Goal: Use online tool/utility: Utilize a website feature to perform a specific function

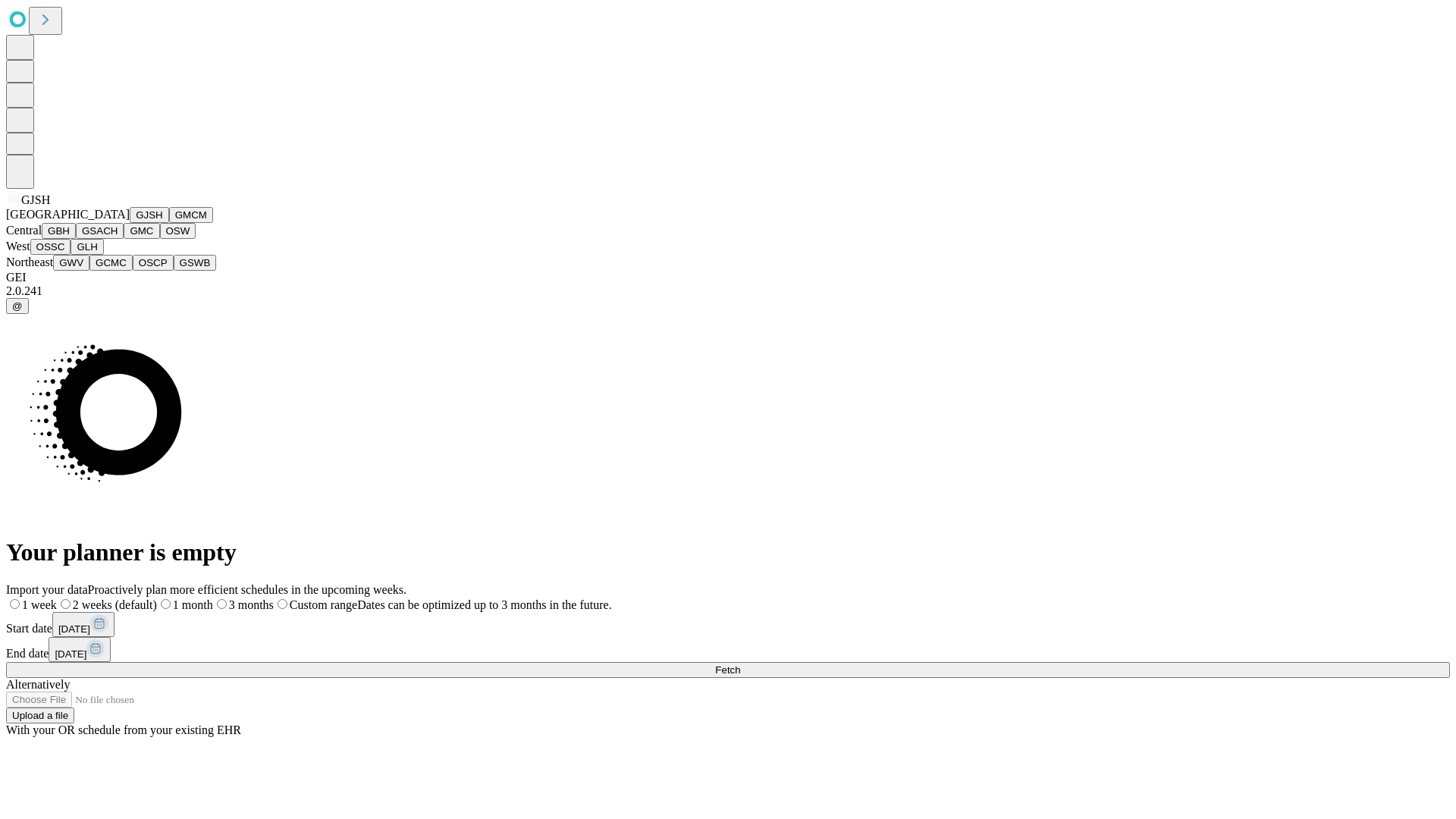
click at [129, 223] on button "GJSH" at bounding box center [149, 214] width 39 height 16
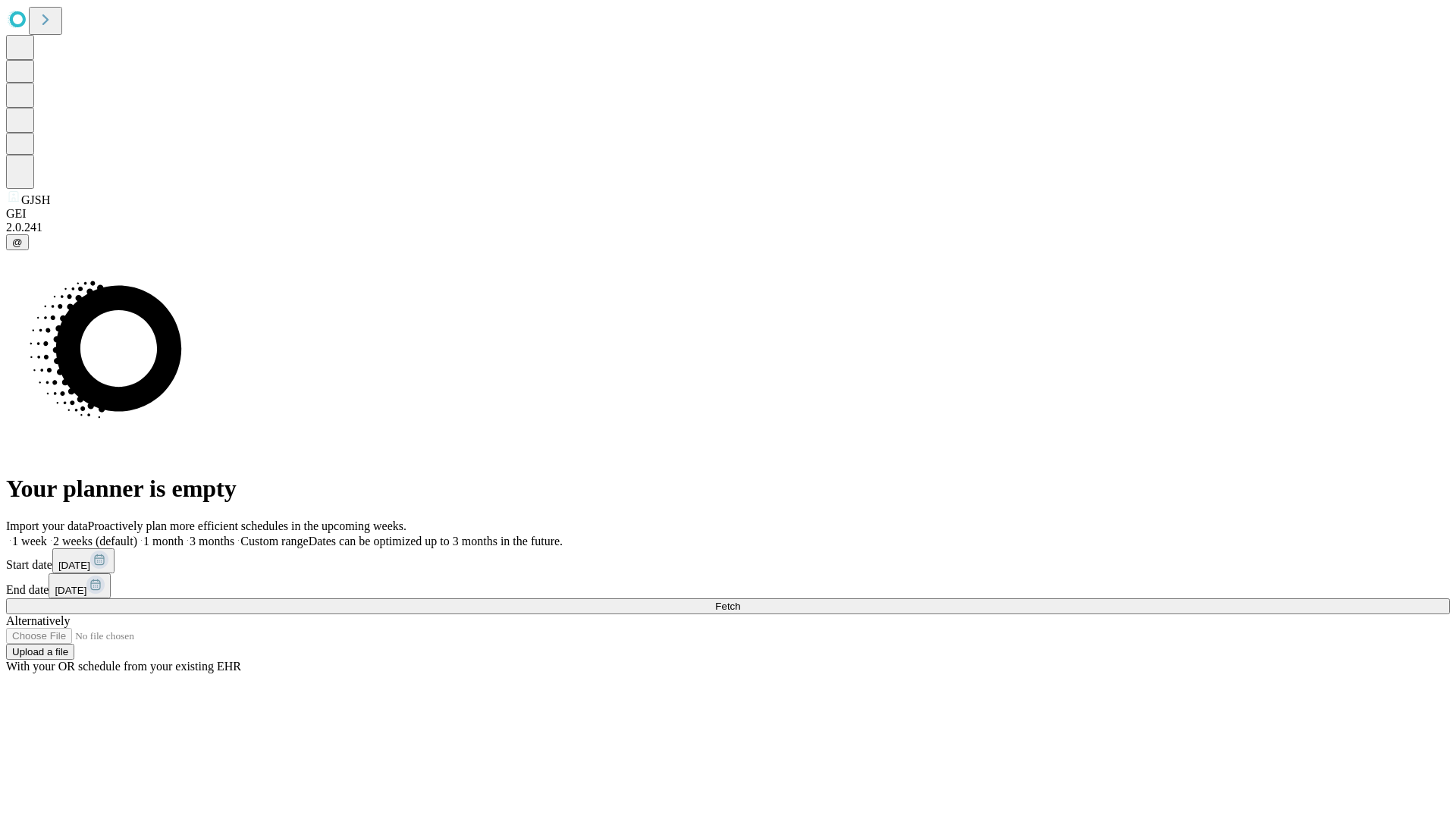
click at [184, 535] on label "1 month" at bounding box center [160, 541] width 46 height 13
click at [740, 601] on span "Fetch" at bounding box center [727, 606] width 25 height 11
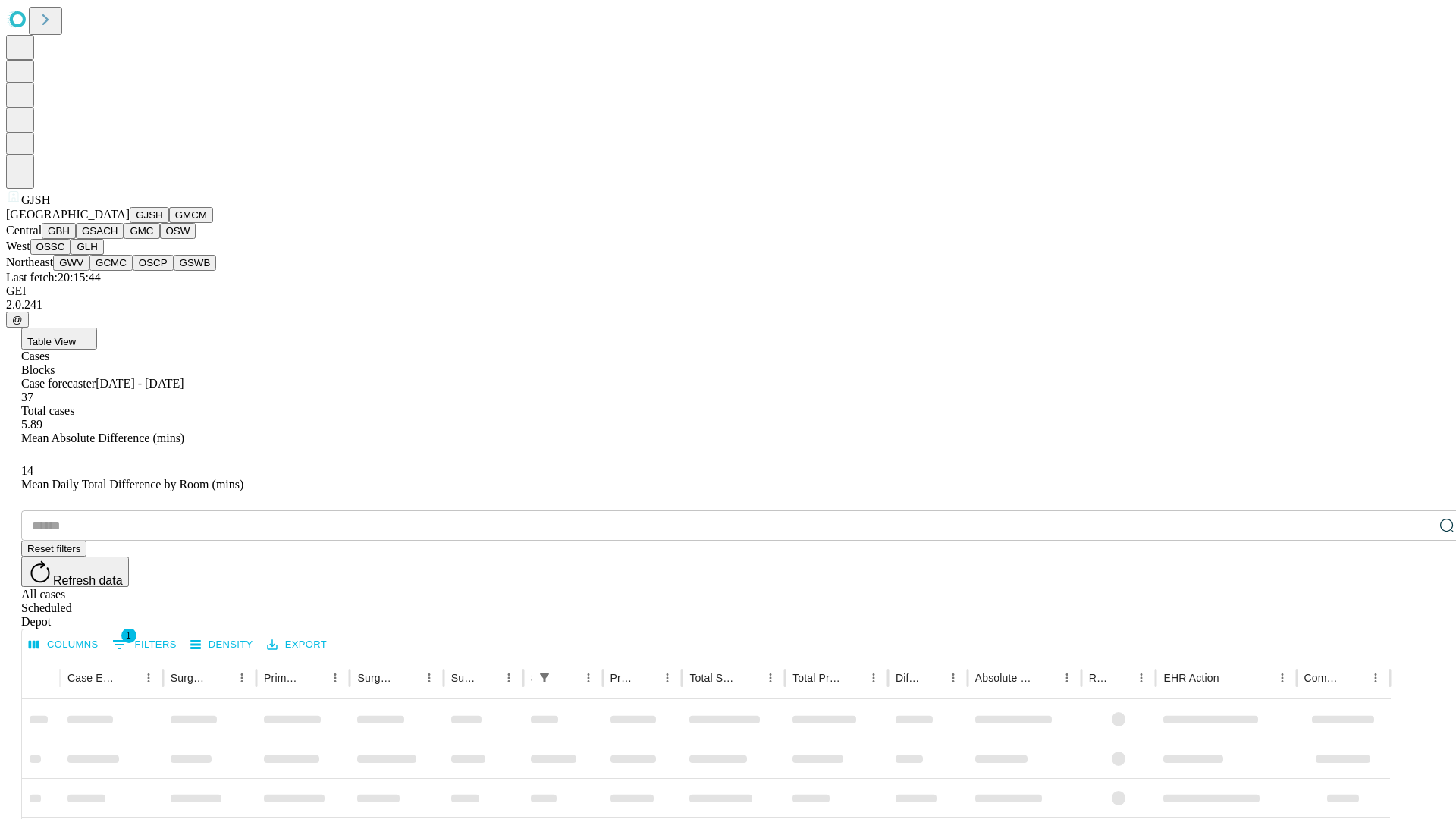
click at [169, 223] on button "GMCM" at bounding box center [190, 214] width 44 height 16
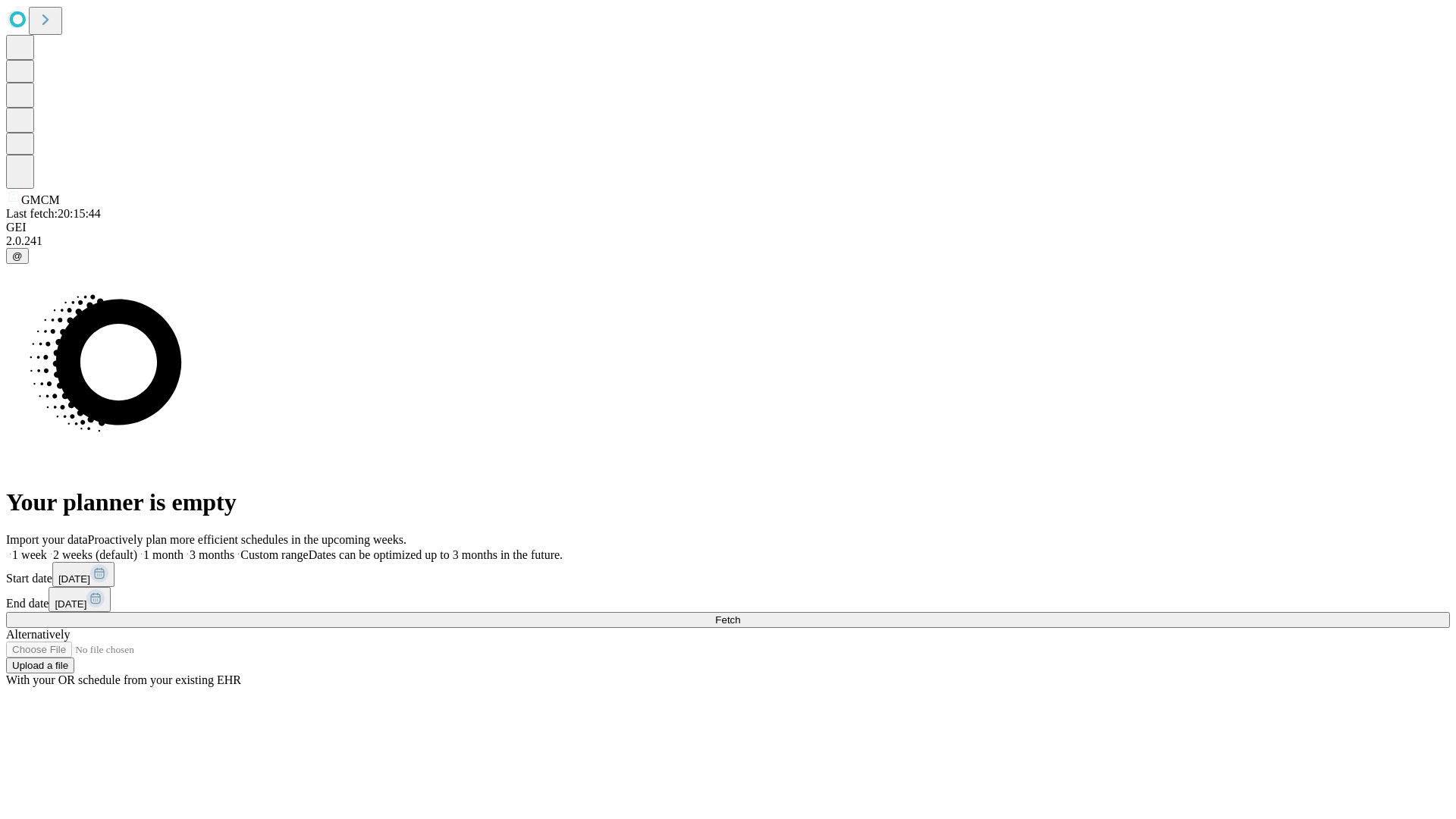
click at [184, 549] on label "1 month" at bounding box center [160, 555] width 46 height 13
click at [740, 614] on span "Fetch" at bounding box center [727, 619] width 25 height 11
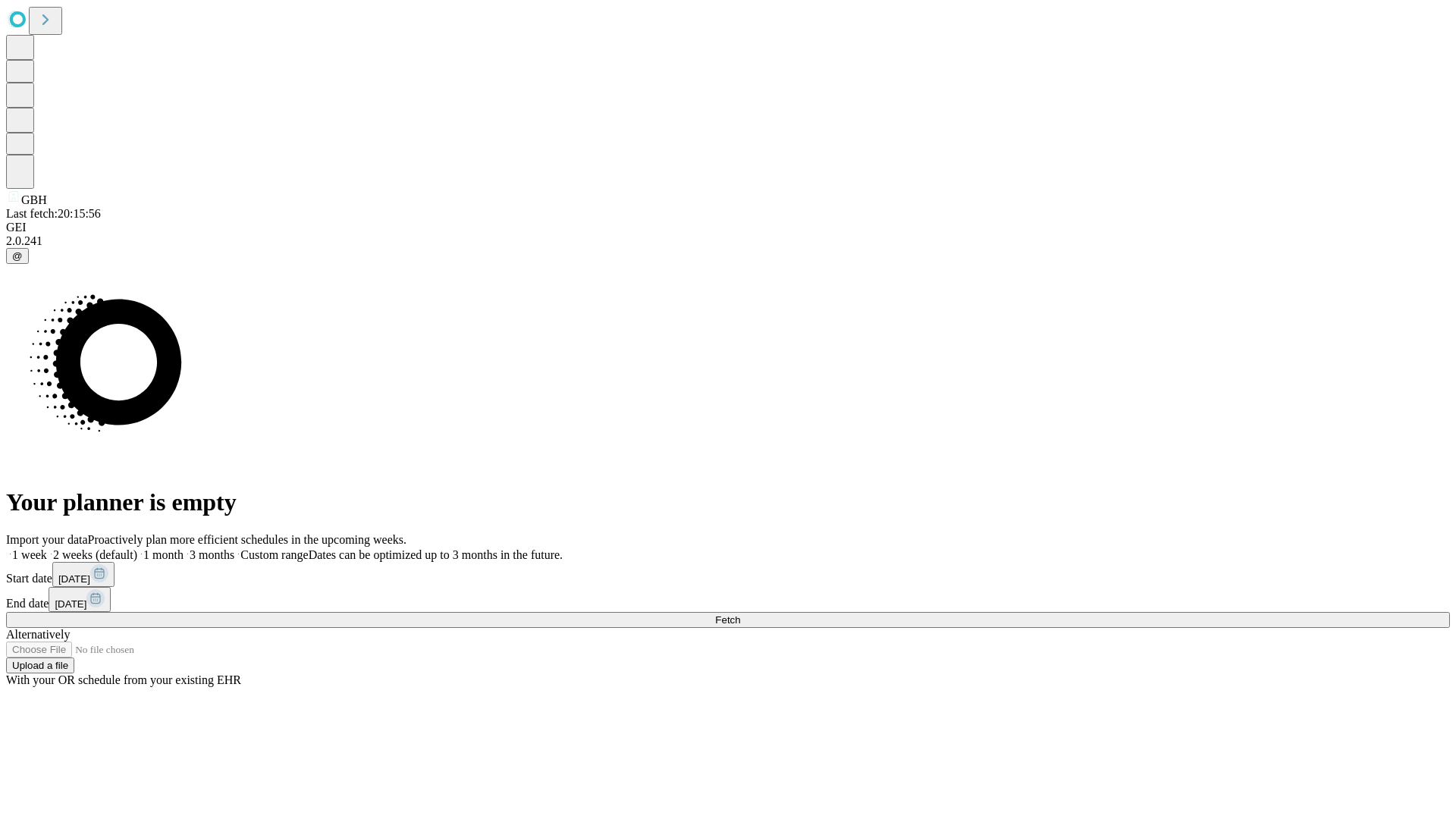
click at [184, 549] on label "1 month" at bounding box center [160, 555] width 46 height 13
click at [740, 614] on span "Fetch" at bounding box center [727, 619] width 25 height 11
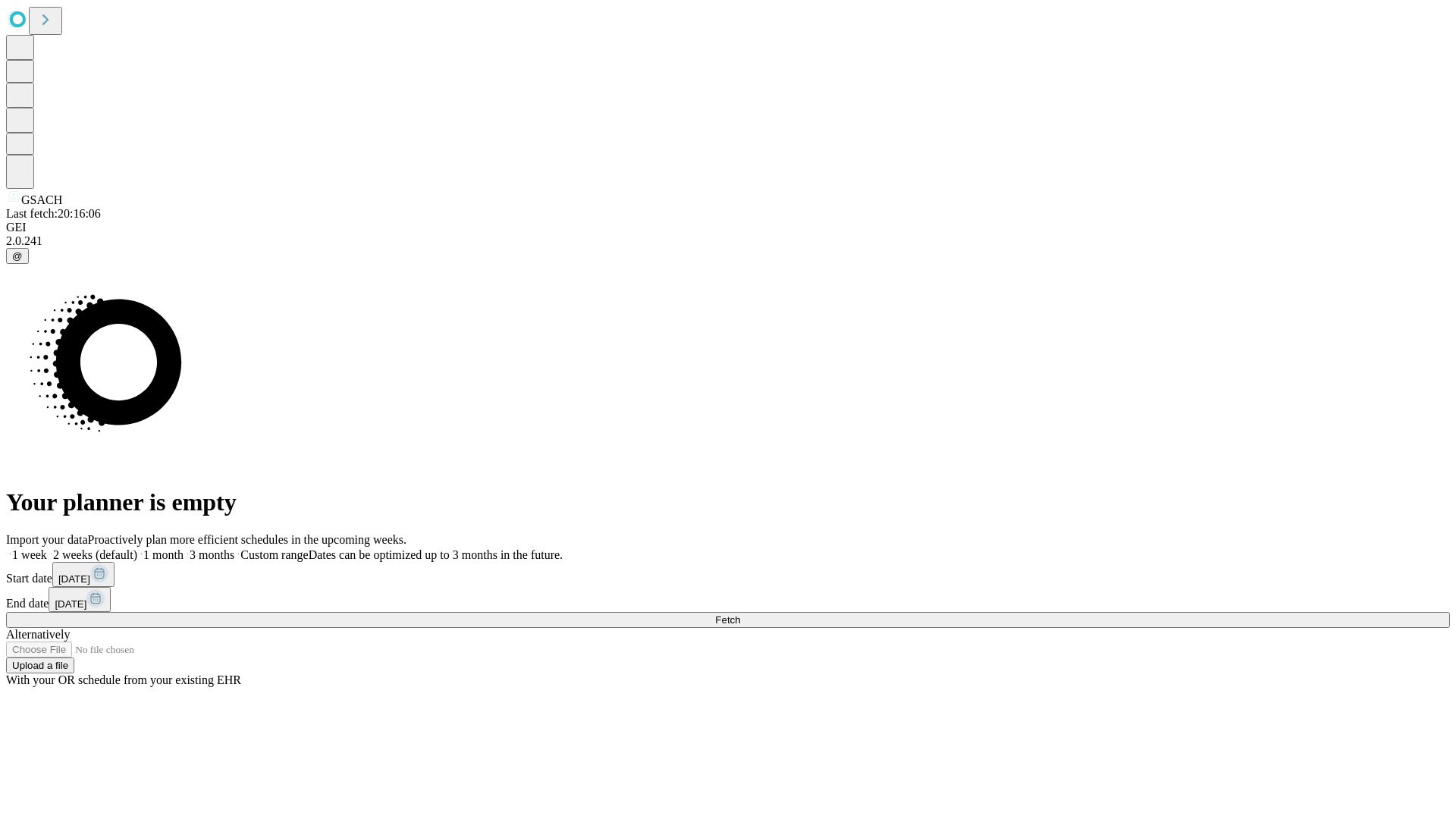
click at [184, 549] on label "1 month" at bounding box center [160, 555] width 46 height 13
click at [740, 614] on span "Fetch" at bounding box center [727, 619] width 25 height 11
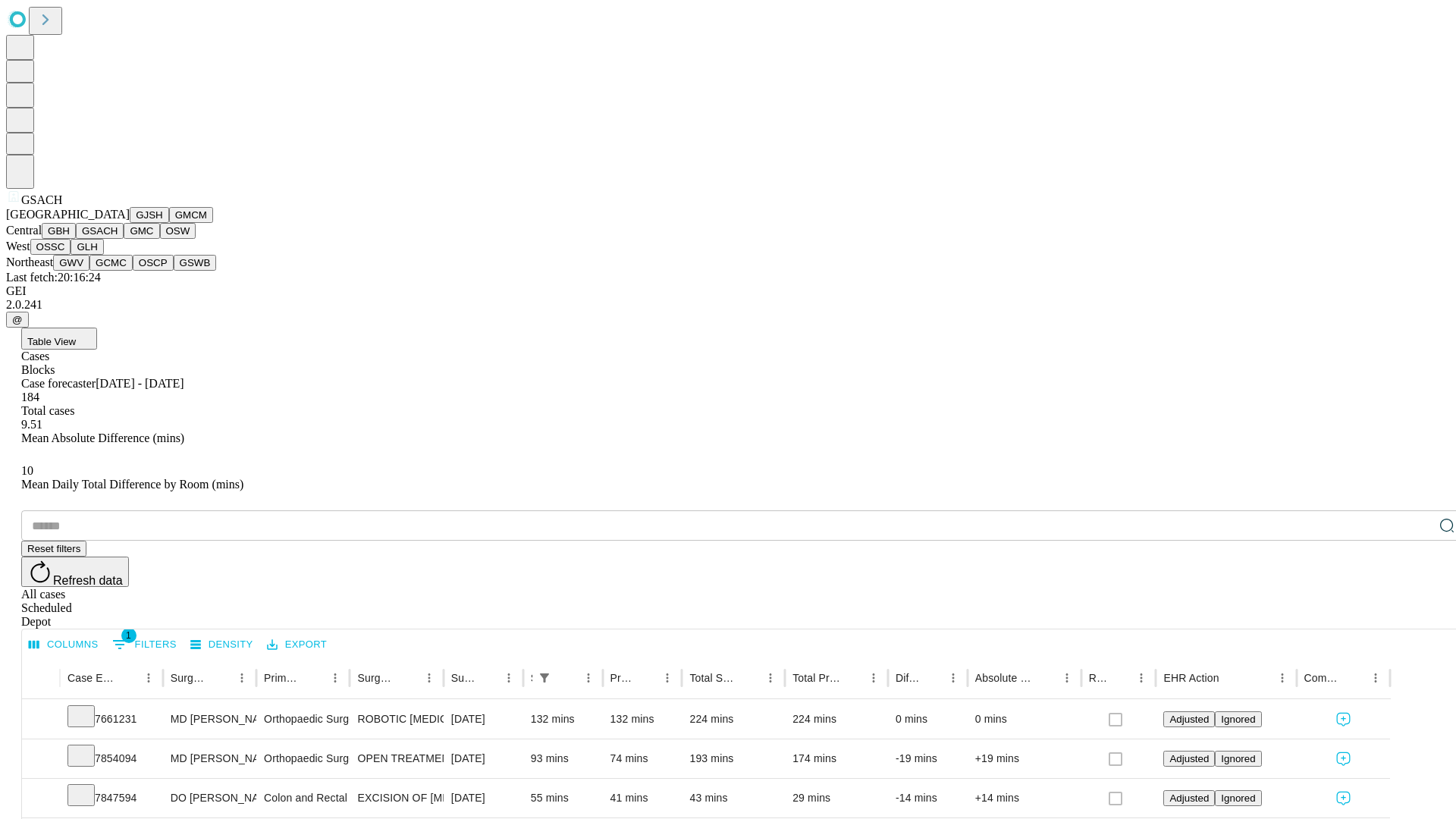
click at [123, 239] on button "GMC" at bounding box center [141, 231] width 36 height 16
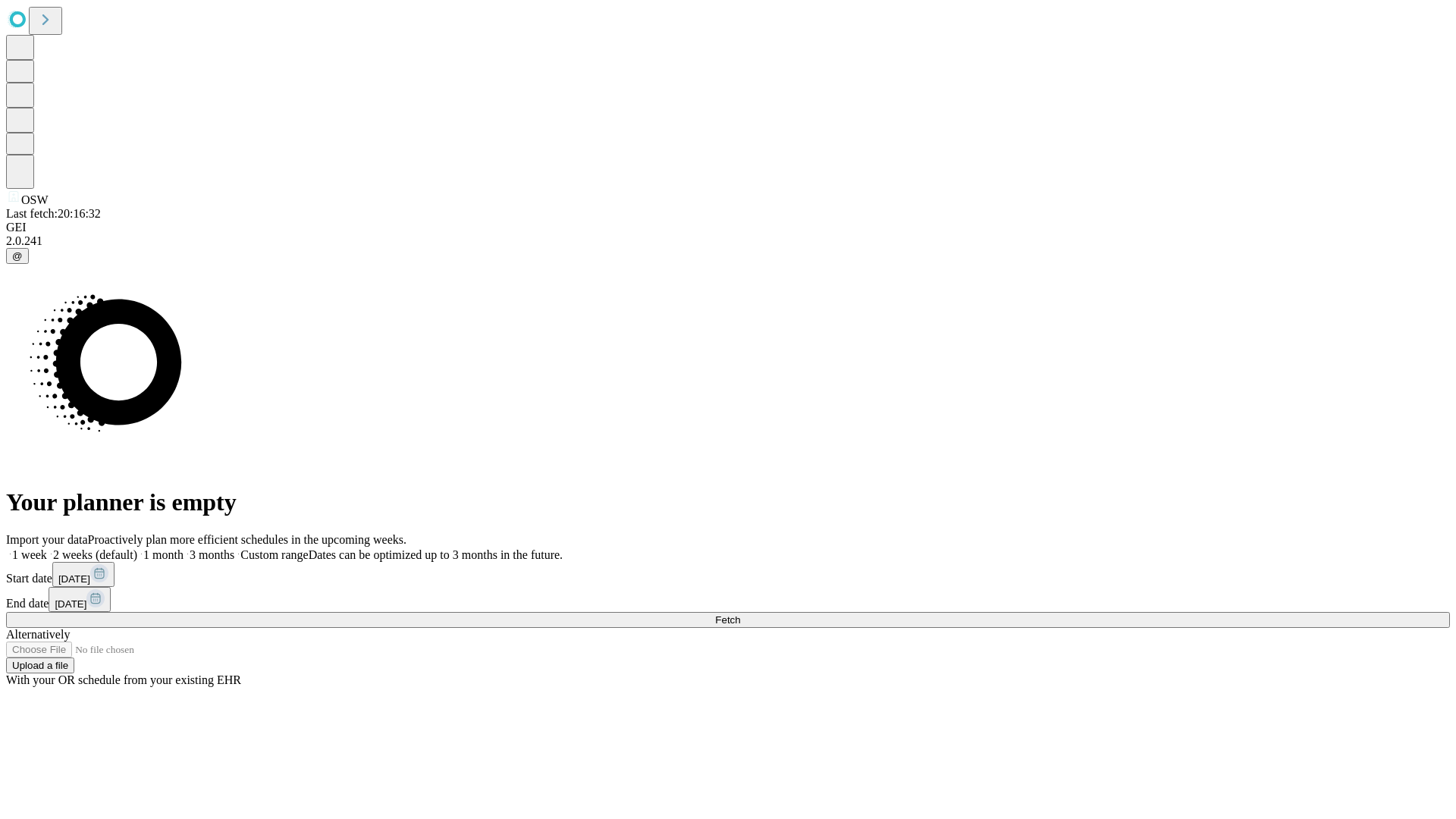
click at [740, 614] on span "Fetch" at bounding box center [727, 619] width 25 height 11
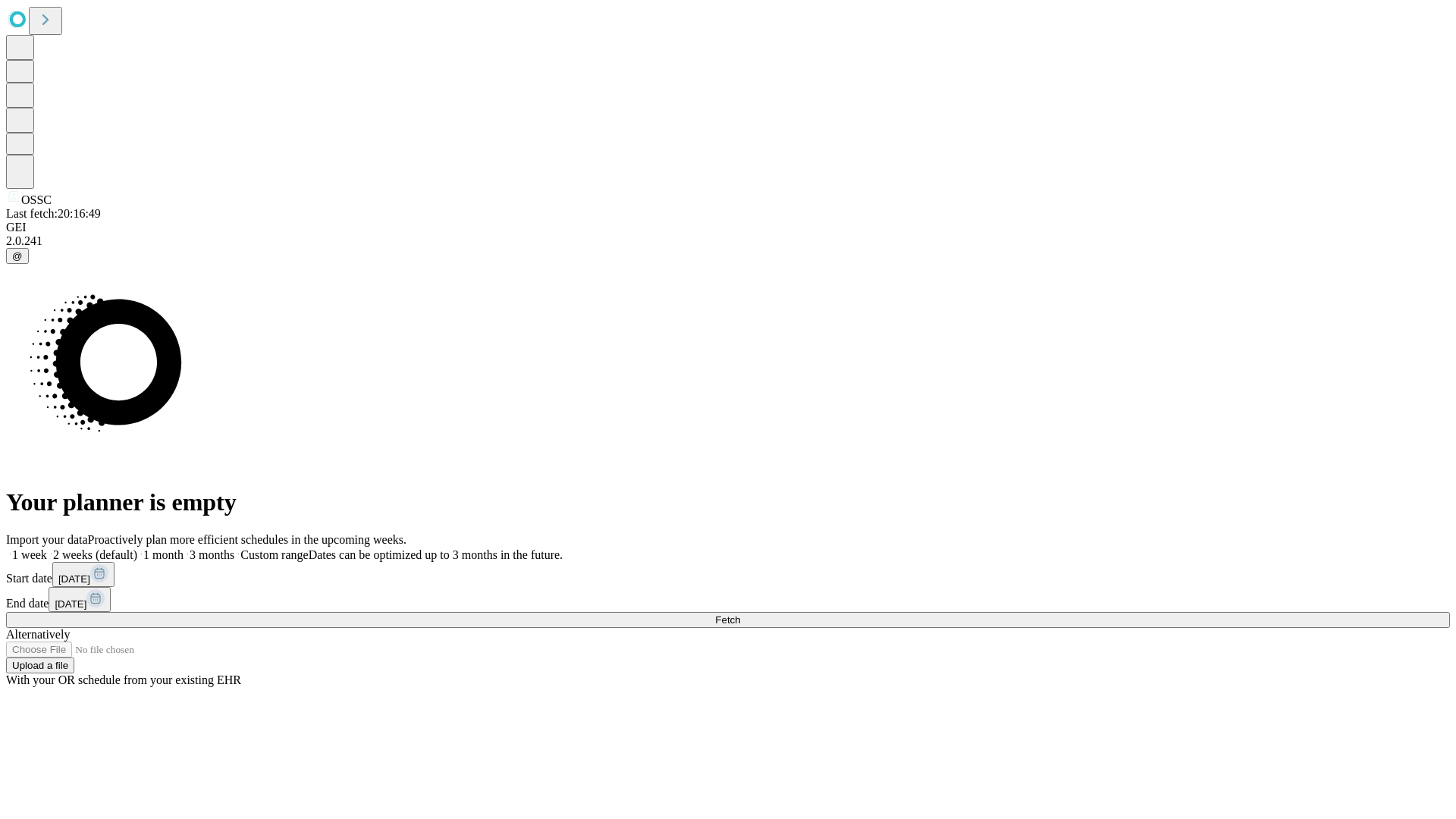
click at [184, 549] on label "1 month" at bounding box center [160, 555] width 46 height 13
click at [740, 614] on span "Fetch" at bounding box center [727, 619] width 25 height 11
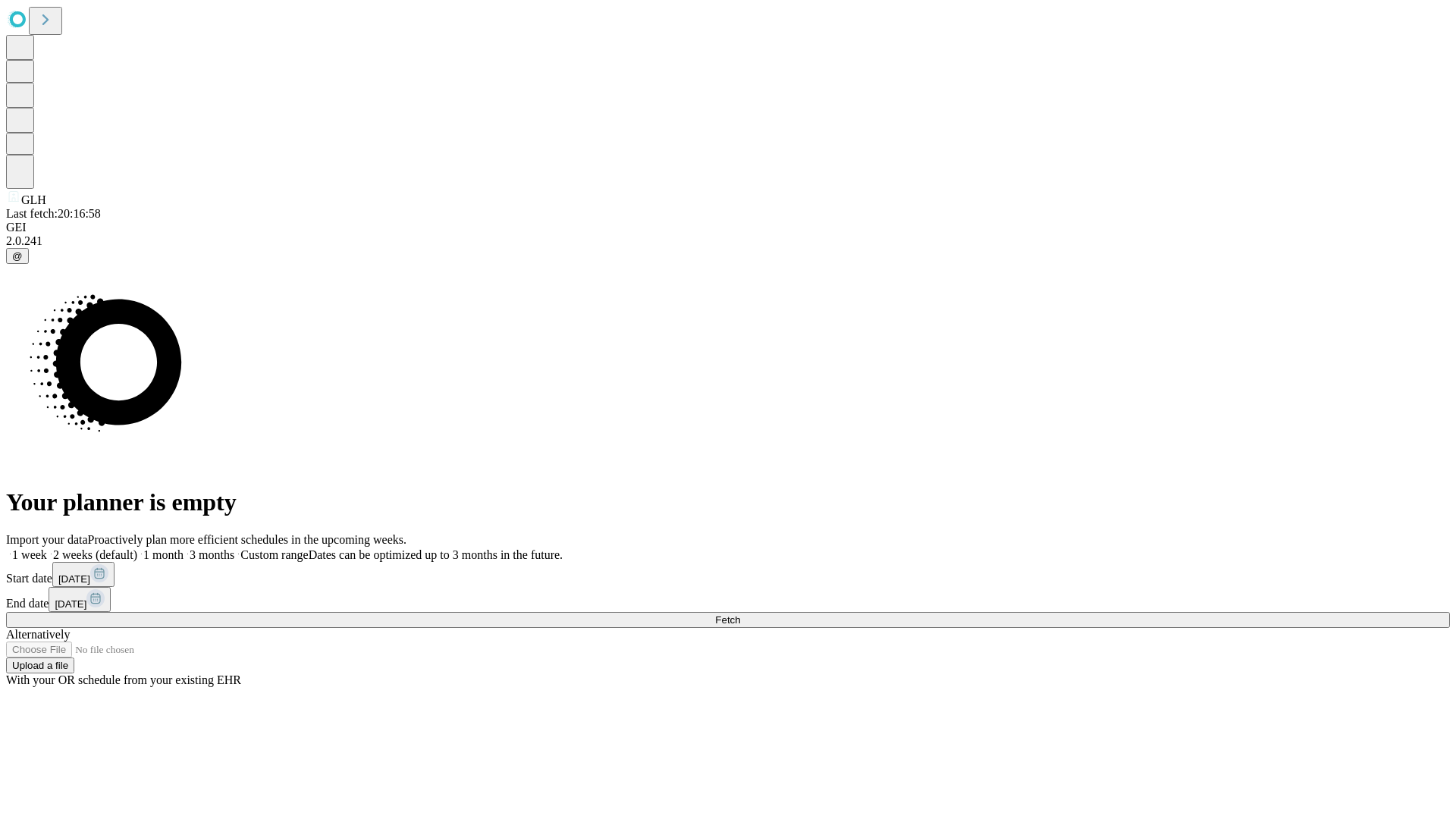
click at [184, 549] on label "1 month" at bounding box center [160, 555] width 46 height 13
click at [740, 614] on span "Fetch" at bounding box center [727, 619] width 25 height 11
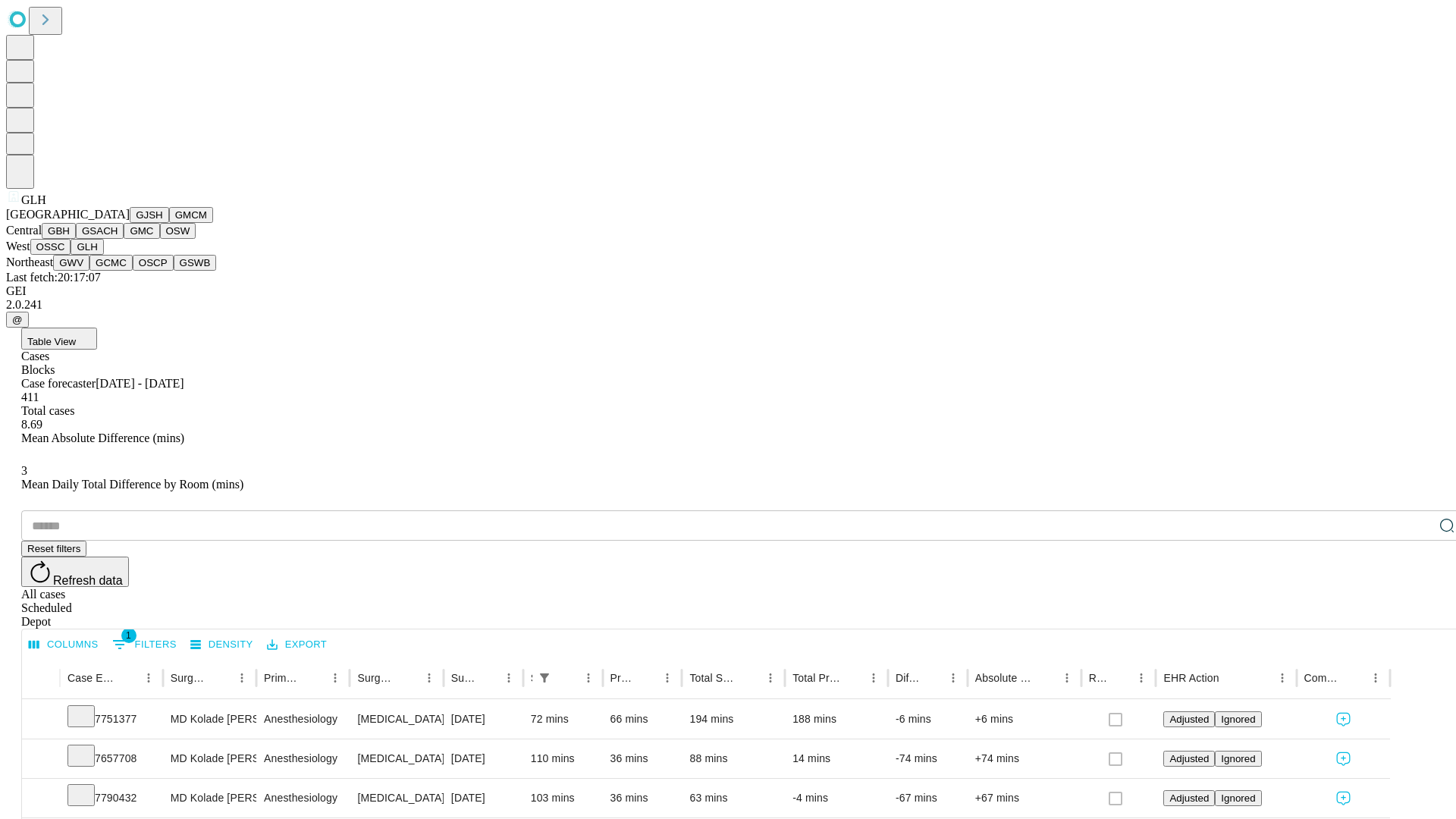
click at [89, 271] on button "GWV" at bounding box center [71, 262] width 36 height 16
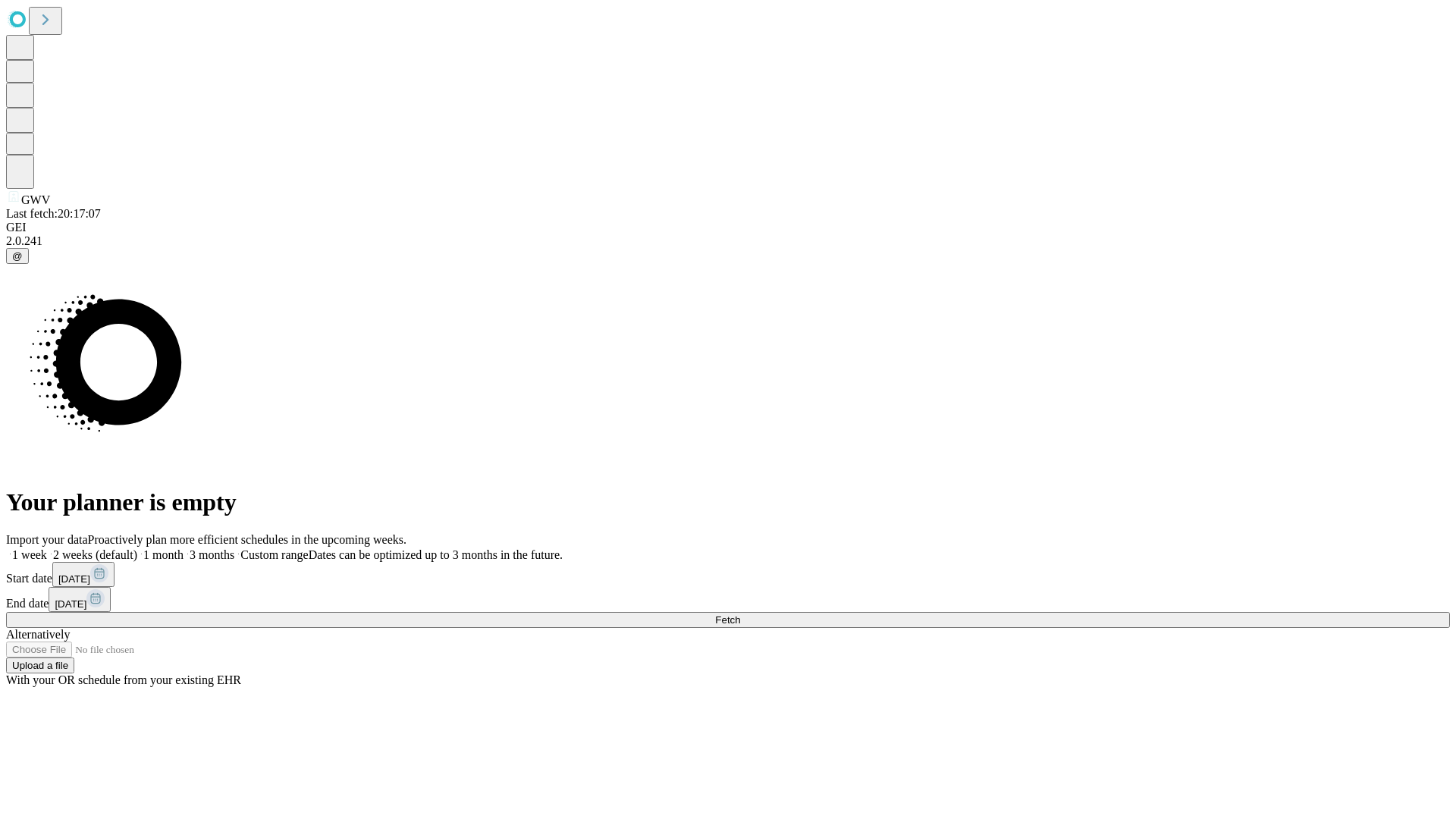
click at [184, 549] on label "1 month" at bounding box center [160, 555] width 46 height 13
click at [740, 614] on span "Fetch" at bounding box center [727, 619] width 25 height 11
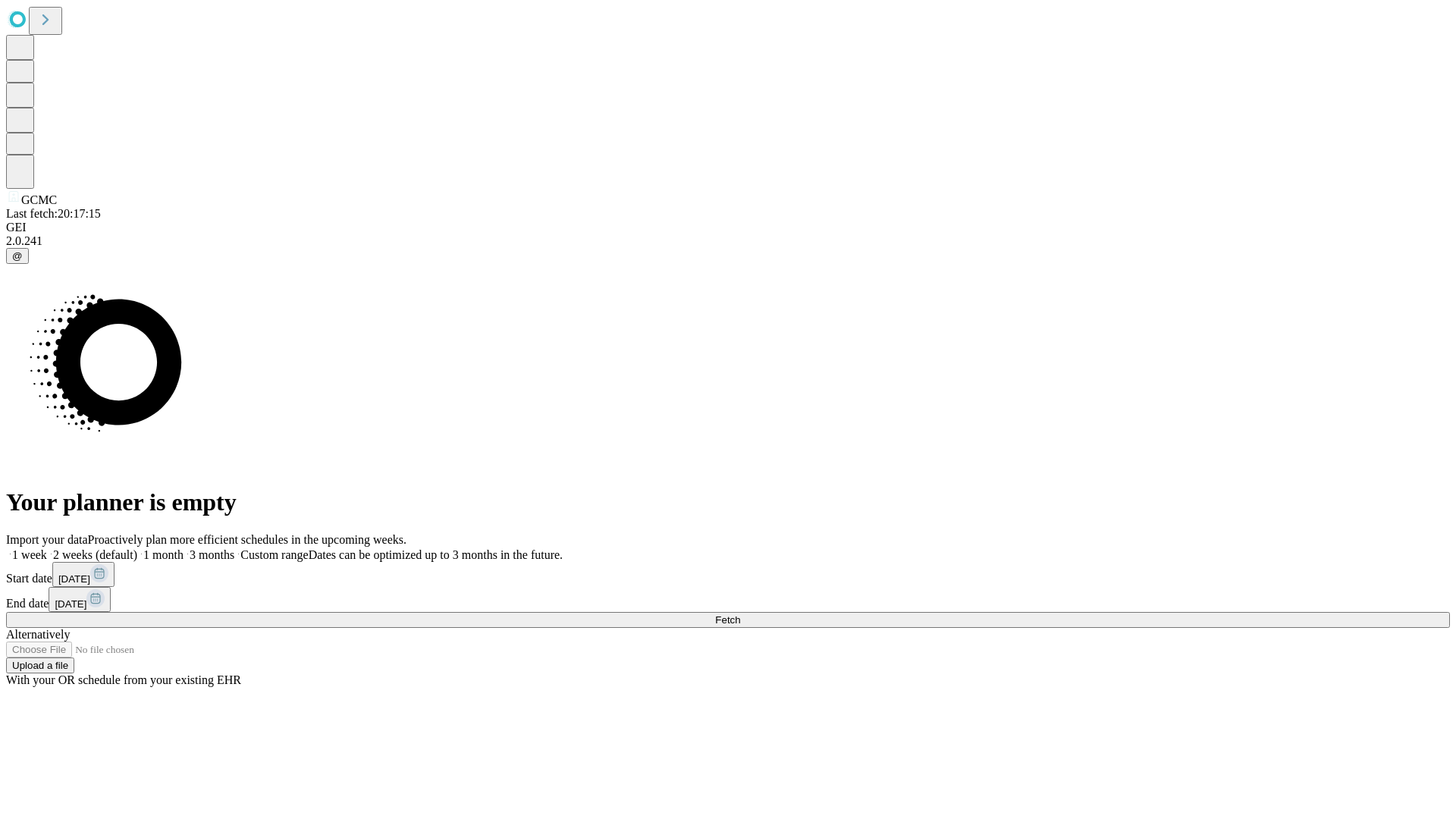
click at [184, 549] on label "1 month" at bounding box center [160, 555] width 46 height 13
click at [740, 614] on span "Fetch" at bounding box center [727, 619] width 25 height 11
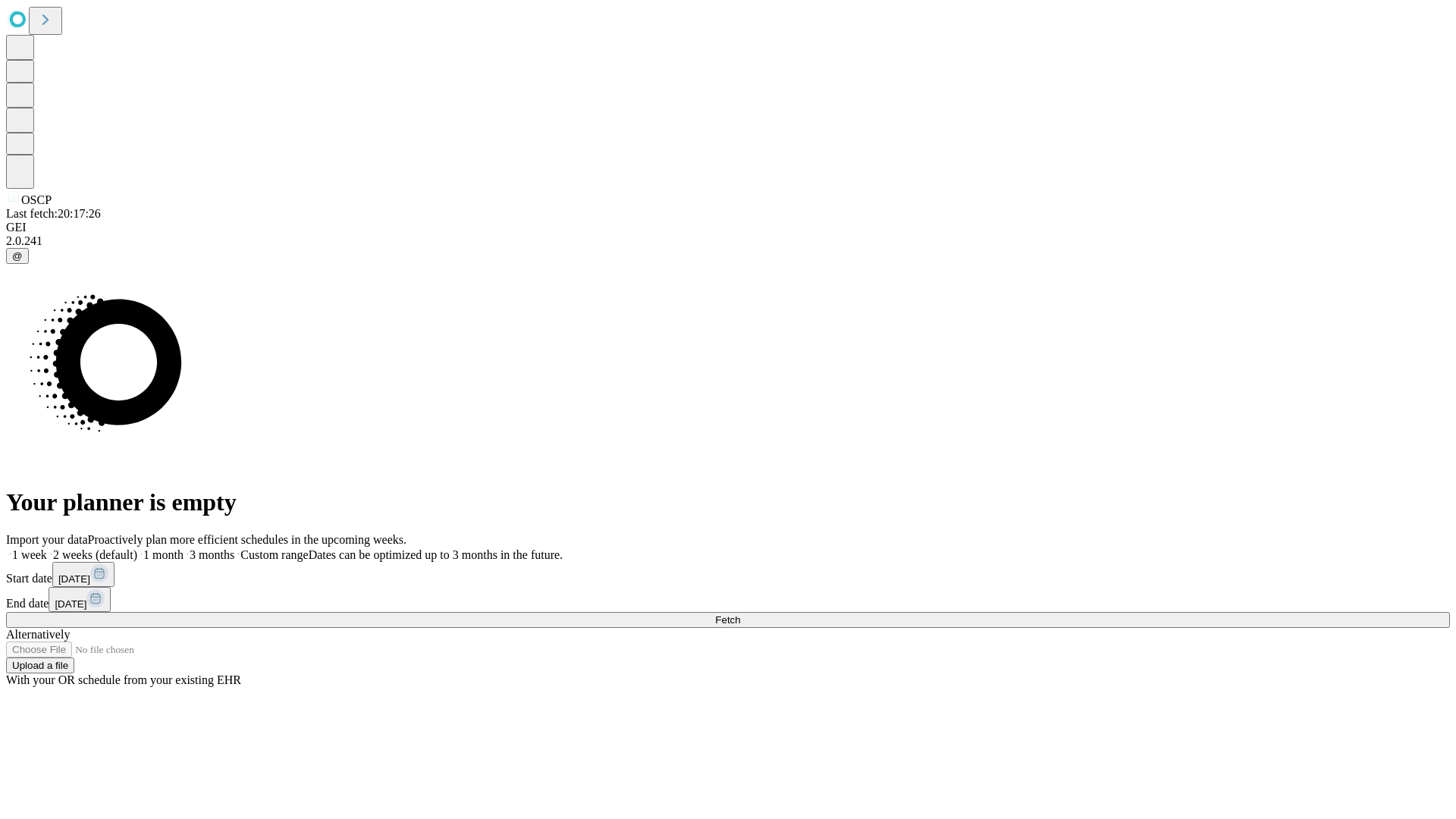
click at [184, 549] on label "1 month" at bounding box center [160, 555] width 46 height 13
click at [740, 614] on span "Fetch" at bounding box center [727, 619] width 25 height 11
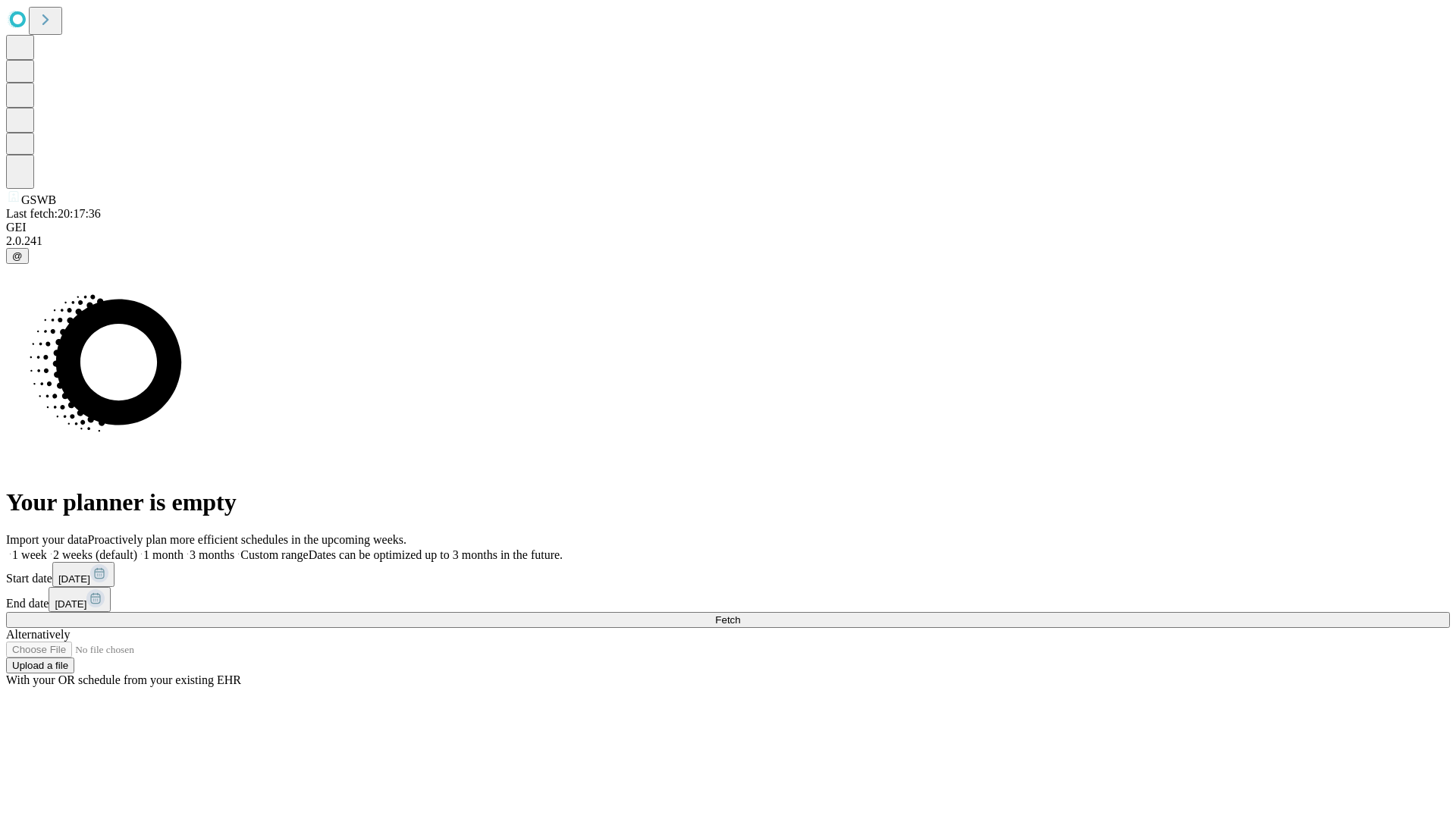
click at [184, 549] on label "1 month" at bounding box center [160, 555] width 46 height 13
click at [740, 614] on span "Fetch" at bounding box center [727, 619] width 25 height 11
